Goal: Task Accomplishment & Management: Complete application form

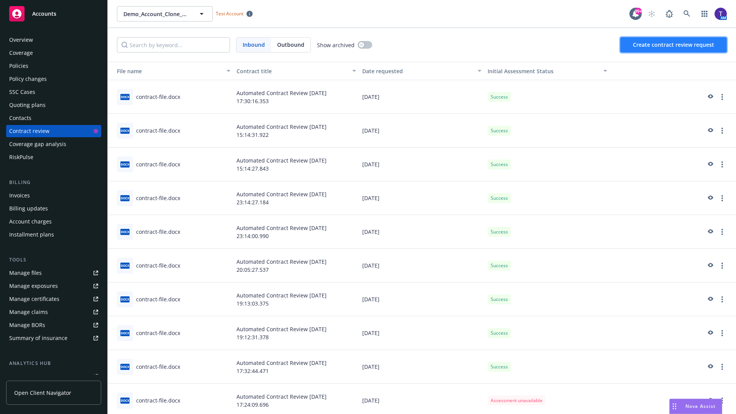
click at [674, 45] on span "Create contract review request" at bounding box center [673, 44] width 81 height 7
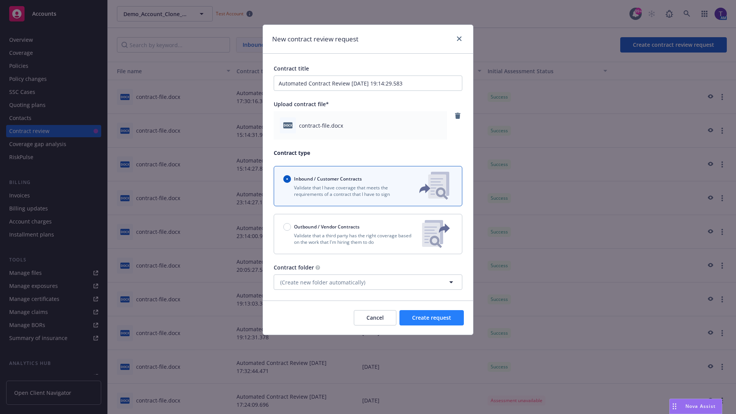
type input "Automated Contract Review [DATE] 19:14:29.583"
click at [432, 318] on span "Create request" at bounding box center [431, 317] width 39 height 7
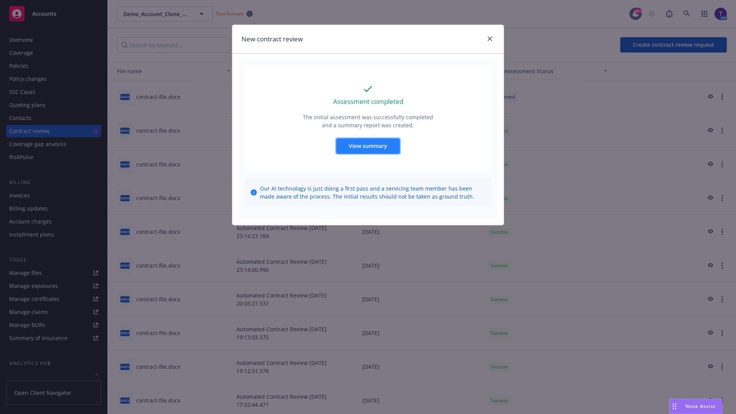
click at [368, 146] on span "View summary" at bounding box center [368, 145] width 38 height 7
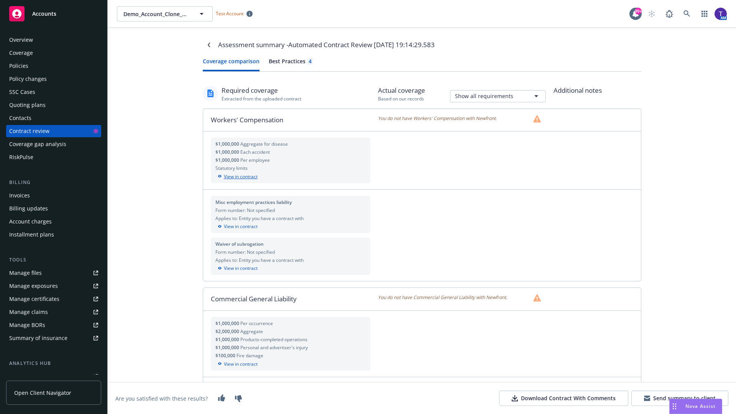
click at [290, 176] on div "View in contract" at bounding box center [290, 176] width 151 height 7
